Goal: Task Accomplishment & Management: Manage account settings

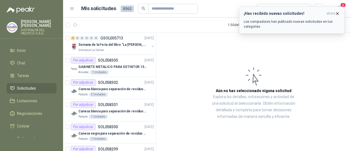
click at [281, 25] on p "Los compradores han publicado nuevas solicitudes en tus categorías." at bounding box center [292, 24] width 96 height 10
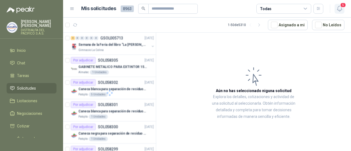
click at [336, 7] on icon "button" at bounding box center [339, 8] width 7 height 7
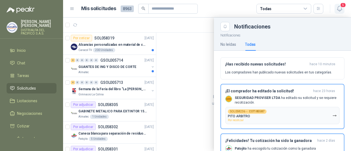
click at [336, 7] on icon "button" at bounding box center [339, 8] width 7 height 7
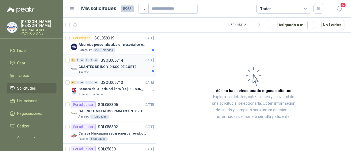
click at [126, 70] on div "Almatec" at bounding box center [113, 72] width 71 height 4
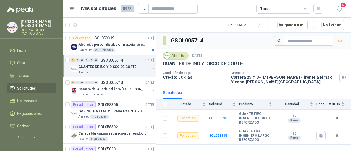
click at [109, 64] on div "GUANTES DE ING Y DISCO DE CORTE" at bounding box center [113, 67] width 71 height 7
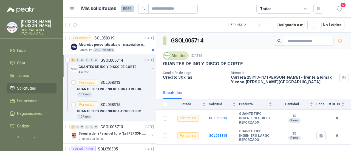
click at [109, 64] on div "GUANTES DE ING Y DISCO DE CORTE" at bounding box center [113, 67] width 71 height 7
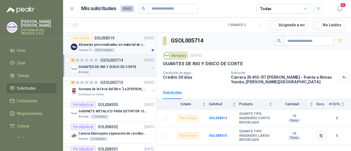
click at [117, 48] on div "Caracol TV 200 Unidades" at bounding box center [115, 50] width 75 height 4
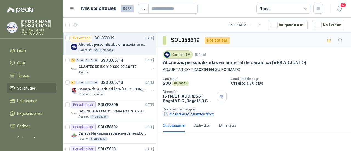
click at [204, 117] on button "Alcancías en cerámica.docx" at bounding box center [189, 114] width 52 height 6
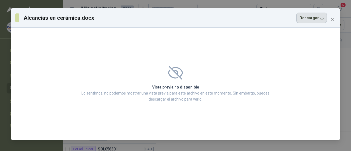
click at [319, 21] on button "Descargar" at bounding box center [311, 18] width 30 height 10
click at [332, 19] on icon "close" at bounding box center [332, 19] width 4 height 4
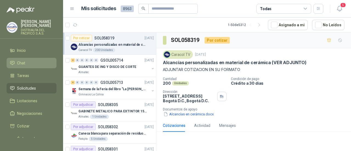
click at [37, 63] on li "Chat" at bounding box center [31, 63] width 43 height 6
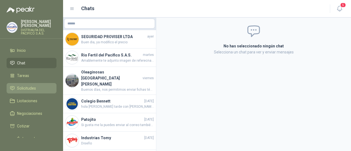
click at [45, 92] on link "Solicitudes" at bounding box center [32, 88] width 50 height 10
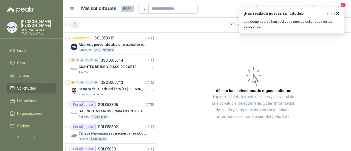
click at [77, 23] on icon "button" at bounding box center [75, 25] width 5 height 5
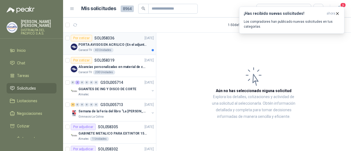
click at [130, 48] on div "Caracol TV 40 Unidades" at bounding box center [115, 50] width 75 height 4
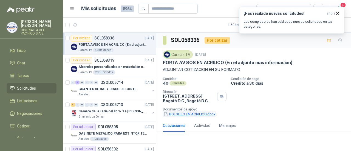
click at [192, 114] on button "BOLSILLO EN ACRILICO.docx" at bounding box center [189, 114] width 53 height 6
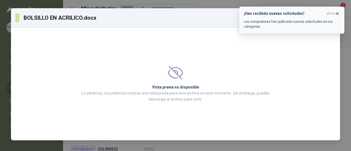
click at [338, 12] on icon "button" at bounding box center [337, 13] width 5 height 5
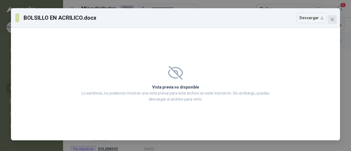
click at [330, 18] on span "Close" at bounding box center [332, 19] width 9 height 4
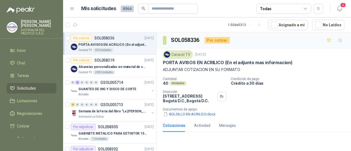
scroll to position [27, 0]
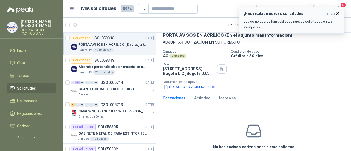
click at [289, 16] on h3 "¡Has recibido nuevas solicitudes!" at bounding box center [284, 13] width 81 height 5
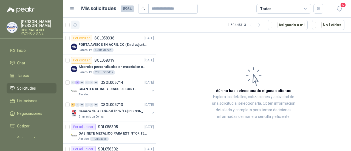
click at [74, 27] on icon "button" at bounding box center [75, 25] width 5 height 5
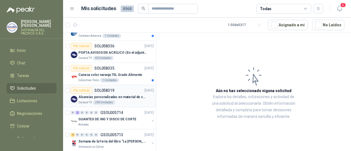
scroll to position [55, 0]
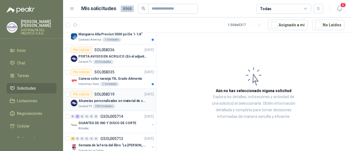
click at [127, 100] on p "Alcancías personalizadas en material de cerámica (VER ADJUNTO)" at bounding box center [112, 100] width 68 height 5
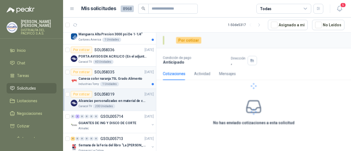
click at [128, 78] on p "Caneca color naranja 75L Grado Alimento" at bounding box center [110, 78] width 64 height 5
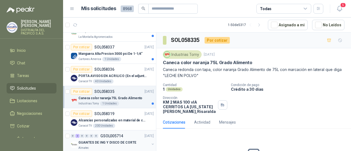
scroll to position [27, 0]
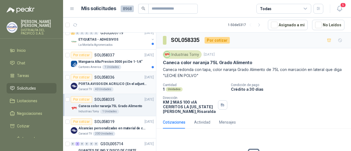
click at [129, 81] on div "PORTA AVISOS EN ACRILICO (En el adjunto mas informacion)" at bounding box center [115, 84] width 75 height 7
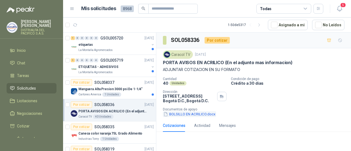
click at [196, 114] on button "BOLSILLO EN ACRILICO.docx" at bounding box center [189, 114] width 53 height 6
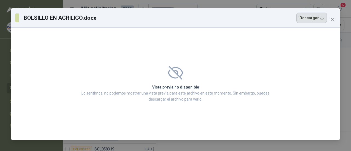
click at [307, 15] on button "Descargar" at bounding box center [311, 18] width 30 height 10
click at [332, 19] on icon "close" at bounding box center [332, 19] width 4 height 4
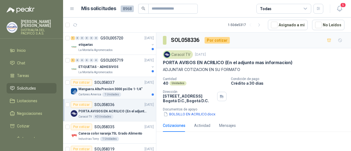
click at [127, 84] on div "Por cotizar SOL058337 [DATE]" at bounding box center [112, 82] width 83 height 7
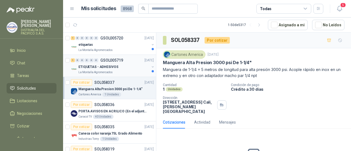
click at [134, 70] on div "La Montaña Agromercados" at bounding box center [113, 72] width 71 height 4
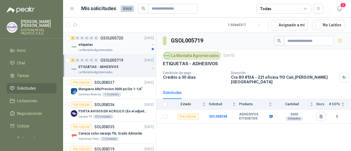
click at [132, 47] on div "etiquetas" at bounding box center [113, 44] width 71 height 7
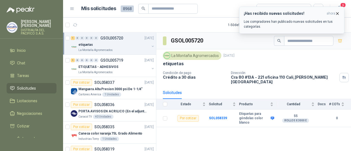
click at [296, 18] on div "¡Has recibido nuevas solicitudes! ahora Los compradores han publicado nuevas so…" at bounding box center [292, 20] width 96 height 18
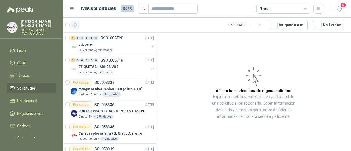
click at [75, 26] on icon "button" at bounding box center [75, 25] width 4 height 3
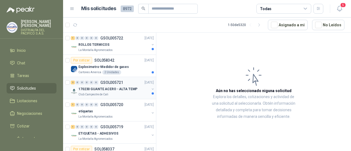
click at [126, 92] on div "Club Campestre de Cali" at bounding box center [113, 94] width 71 height 4
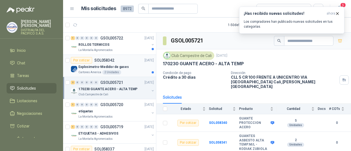
click at [135, 68] on div "Explosimetro-Medidor de gases" at bounding box center [115, 67] width 75 height 7
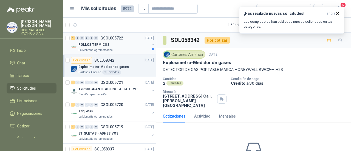
click at [131, 48] on div "La Montaña Agromercados" at bounding box center [113, 50] width 71 height 4
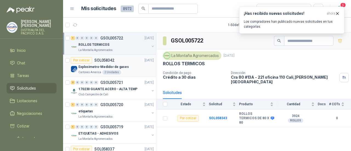
click at [133, 72] on div "Cartones America 2 Unidades" at bounding box center [115, 72] width 75 height 4
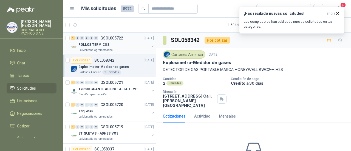
click at [122, 46] on div "ROLLOS TERMICOS" at bounding box center [113, 44] width 71 height 7
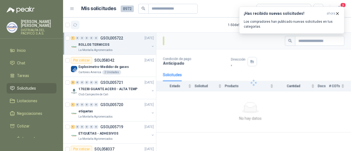
click at [75, 25] on icon "button" at bounding box center [75, 25] width 5 height 5
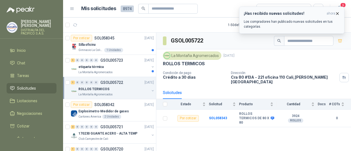
click at [337, 15] on icon "button" at bounding box center [337, 13] width 5 height 5
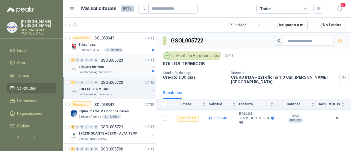
click at [112, 67] on div "etiqueta térmica" at bounding box center [113, 67] width 71 height 7
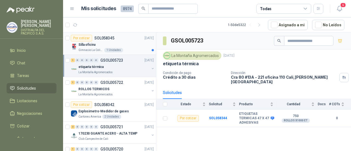
click at [130, 47] on div "Silla oficina" at bounding box center [115, 44] width 75 height 7
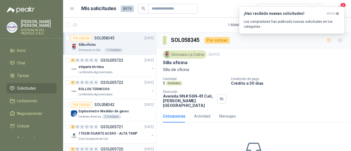
click at [25, 70] on ul "Inicio Chat Tareas Solicitudes Licitaciones Negociaciones Cotizar Órdenes de Co…" at bounding box center [31, 91] width 63 height 93
click at [33, 62] on li "Chat" at bounding box center [31, 63] width 43 height 6
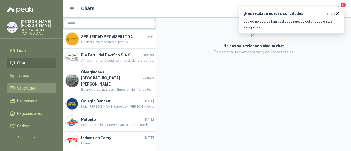
click at [32, 91] on span "Solicitudes" at bounding box center [26, 88] width 19 height 6
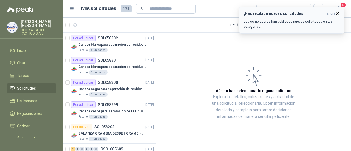
click at [338, 13] on icon "button" at bounding box center [337, 13] width 5 height 5
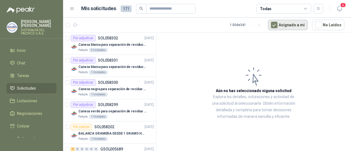
click at [293, 22] on button "Asignado a mi" at bounding box center [288, 25] width 40 height 10
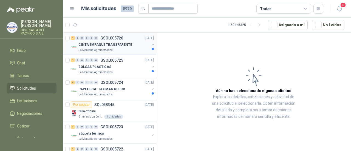
click at [126, 46] on p "CINTA EMPAQUE TRANSPARENTE" at bounding box center [105, 44] width 54 height 5
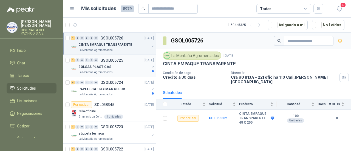
click at [127, 67] on div "BOLSAS PLASTICAS" at bounding box center [113, 67] width 71 height 7
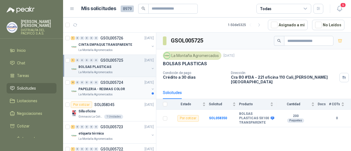
click at [121, 93] on div "La Montaña Agromercados" at bounding box center [113, 94] width 71 height 4
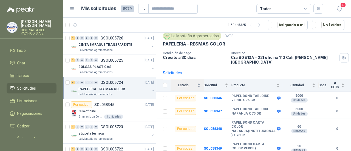
scroll to position [20, 0]
